Goal: Check status

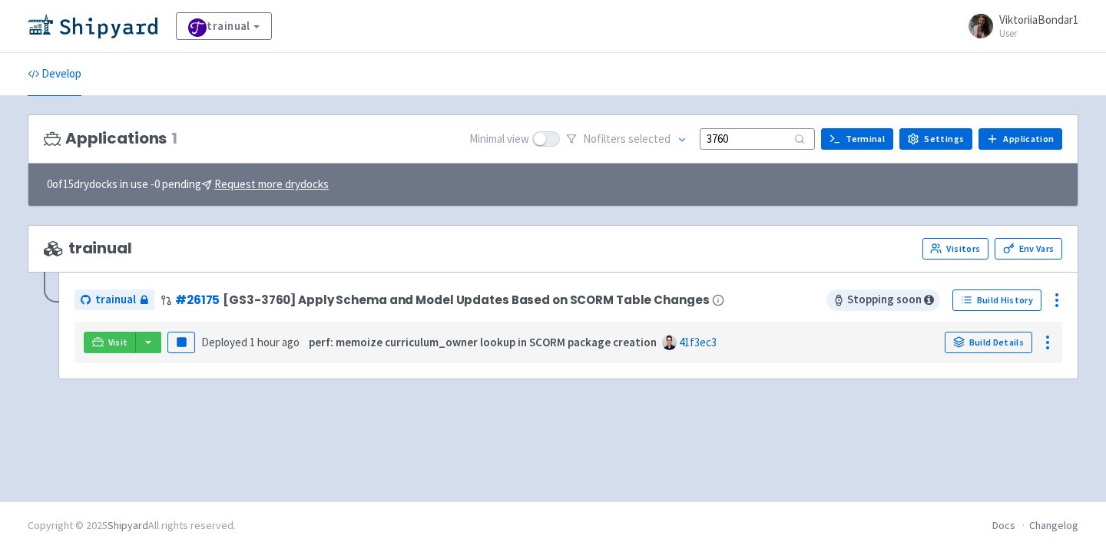
click at [113, 23] on img at bounding box center [93, 26] width 130 height 25
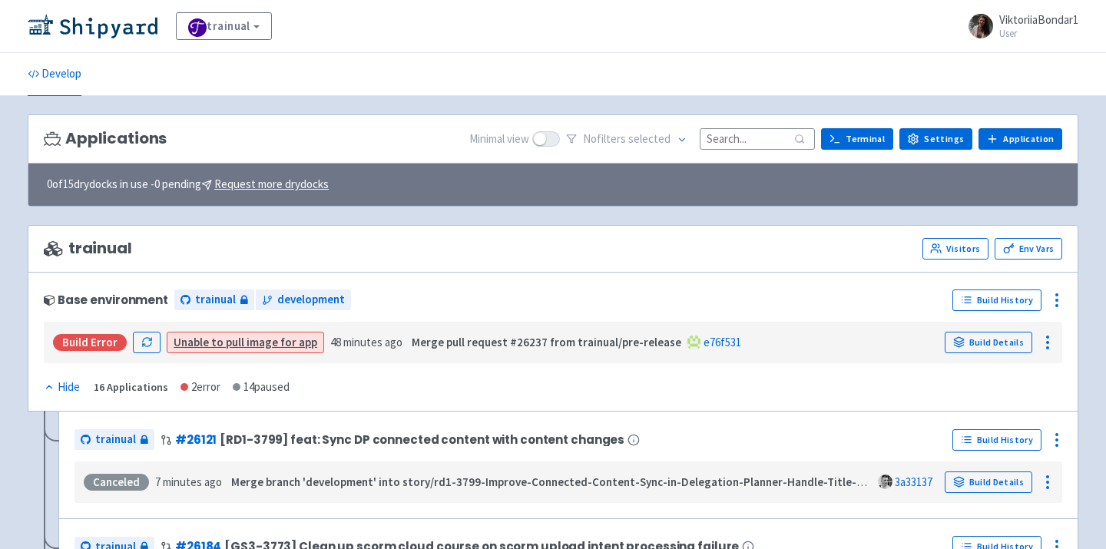
click at [756, 131] on input at bounding box center [757, 138] width 115 height 21
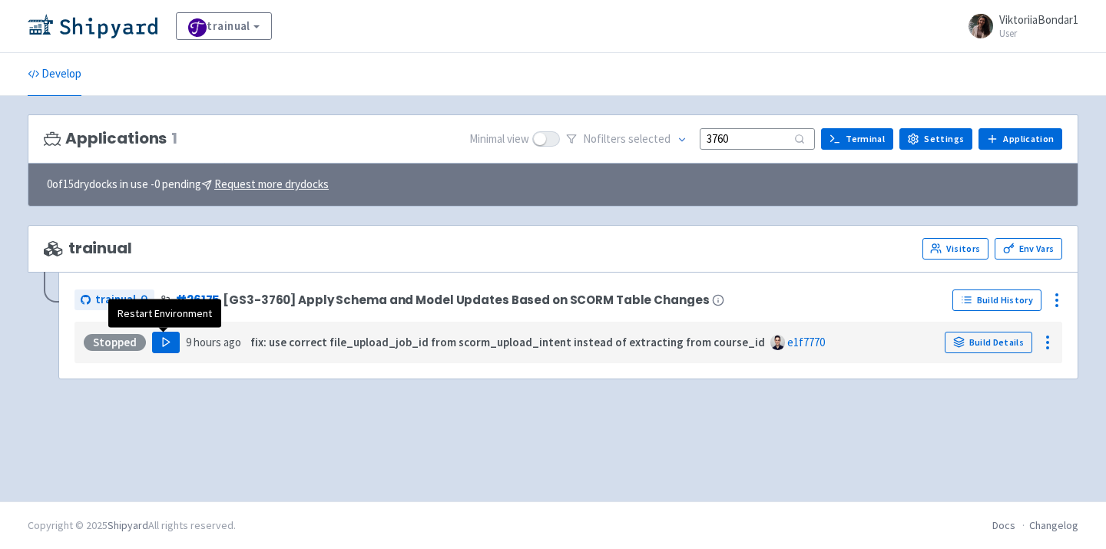
type input "3760"
click at [161, 342] on icon "button" at bounding box center [167, 342] width 12 height 12
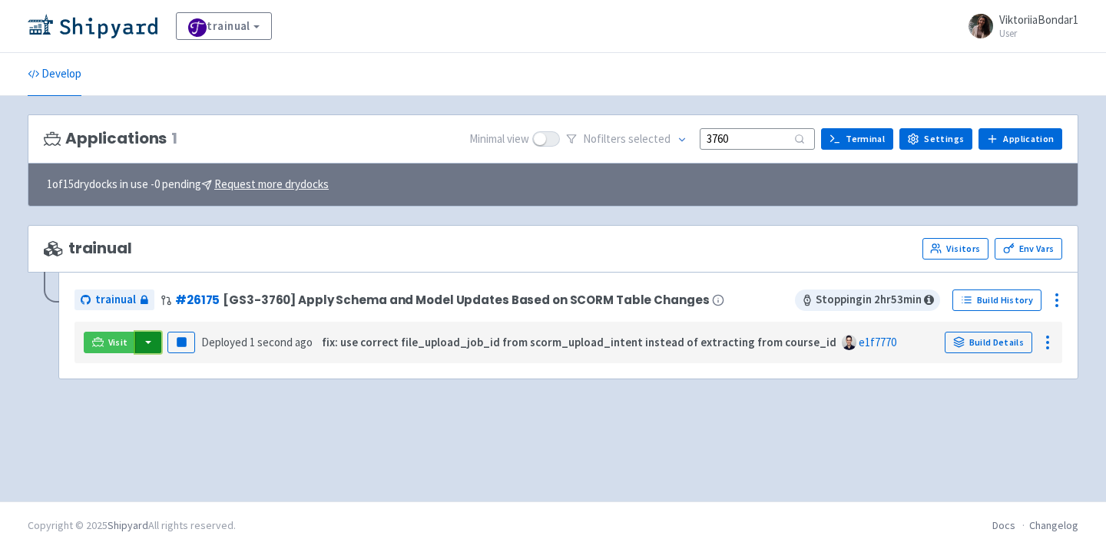
click at [143, 343] on button "button" at bounding box center [148, 343] width 26 height 22
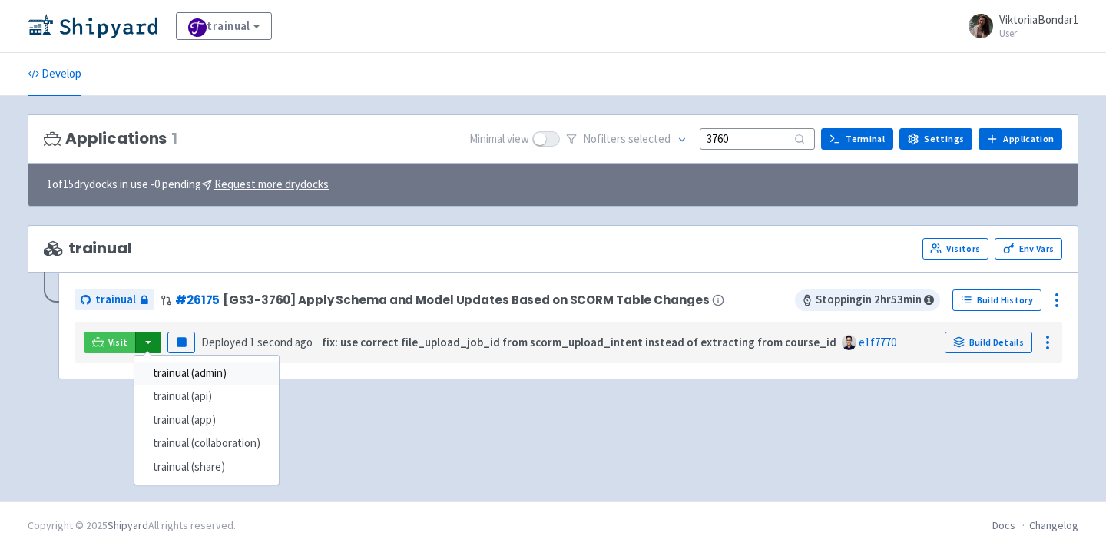
click at [174, 367] on link "trainual (admin)" at bounding box center [206, 374] width 144 height 24
